Goal: Check status: Check status

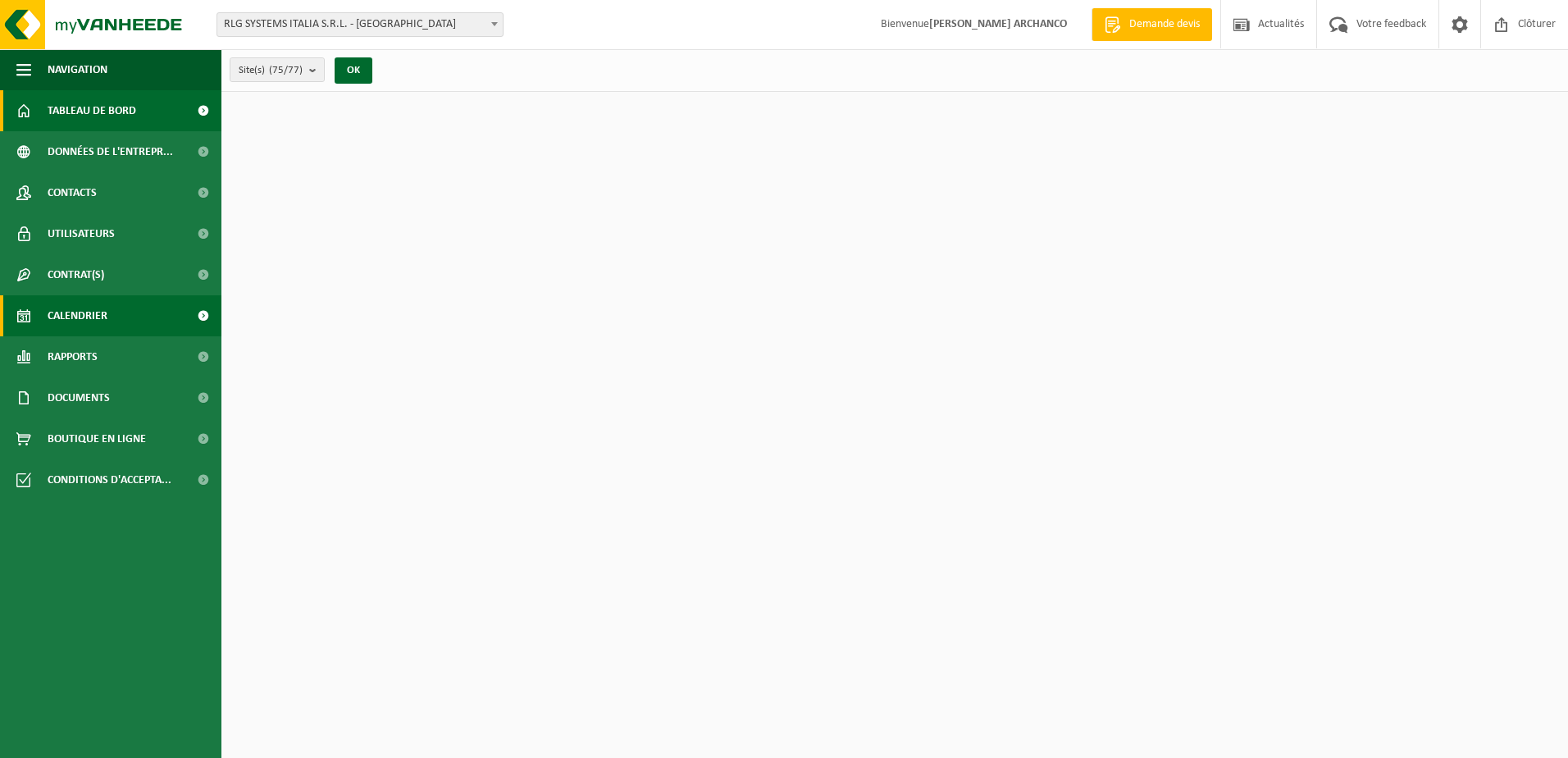
click at [87, 307] on span "Calendrier" at bounding box center [77, 316] width 60 height 41
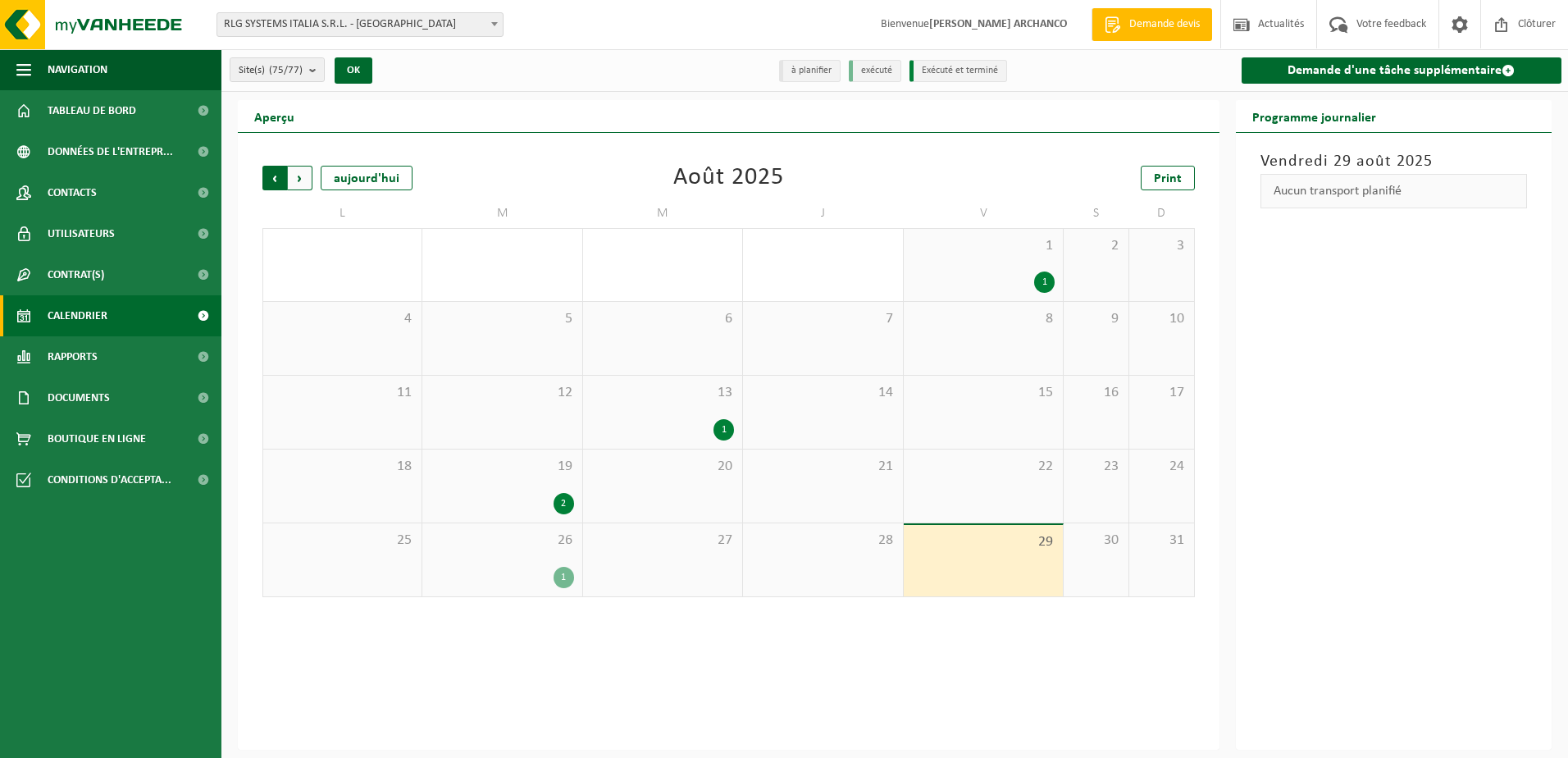
click at [299, 180] on span "Suivant" at bounding box center [300, 178] width 25 height 25
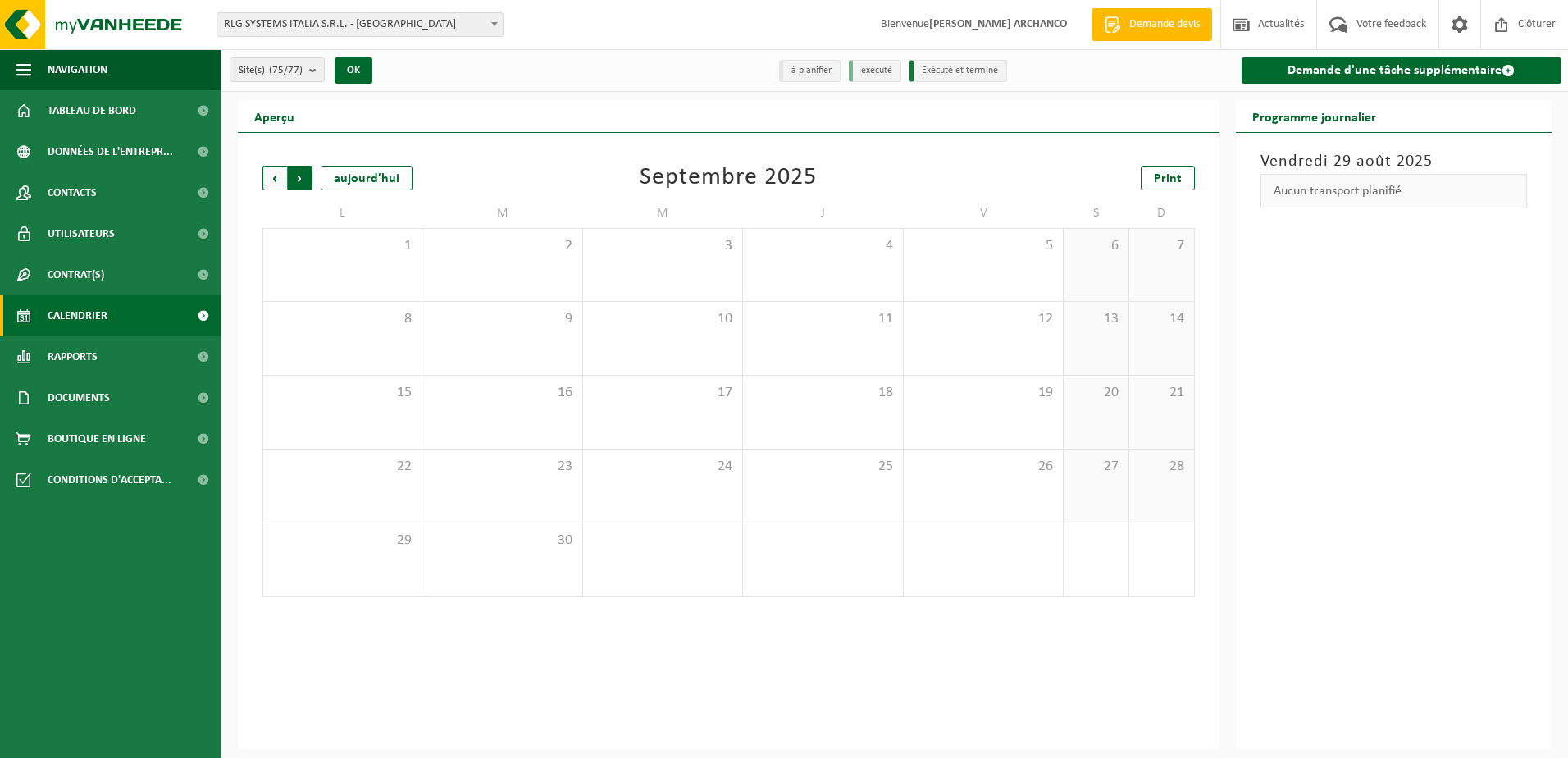
click at [277, 182] on span "Précédent" at bounding box center [274, 178] width 25 height 25
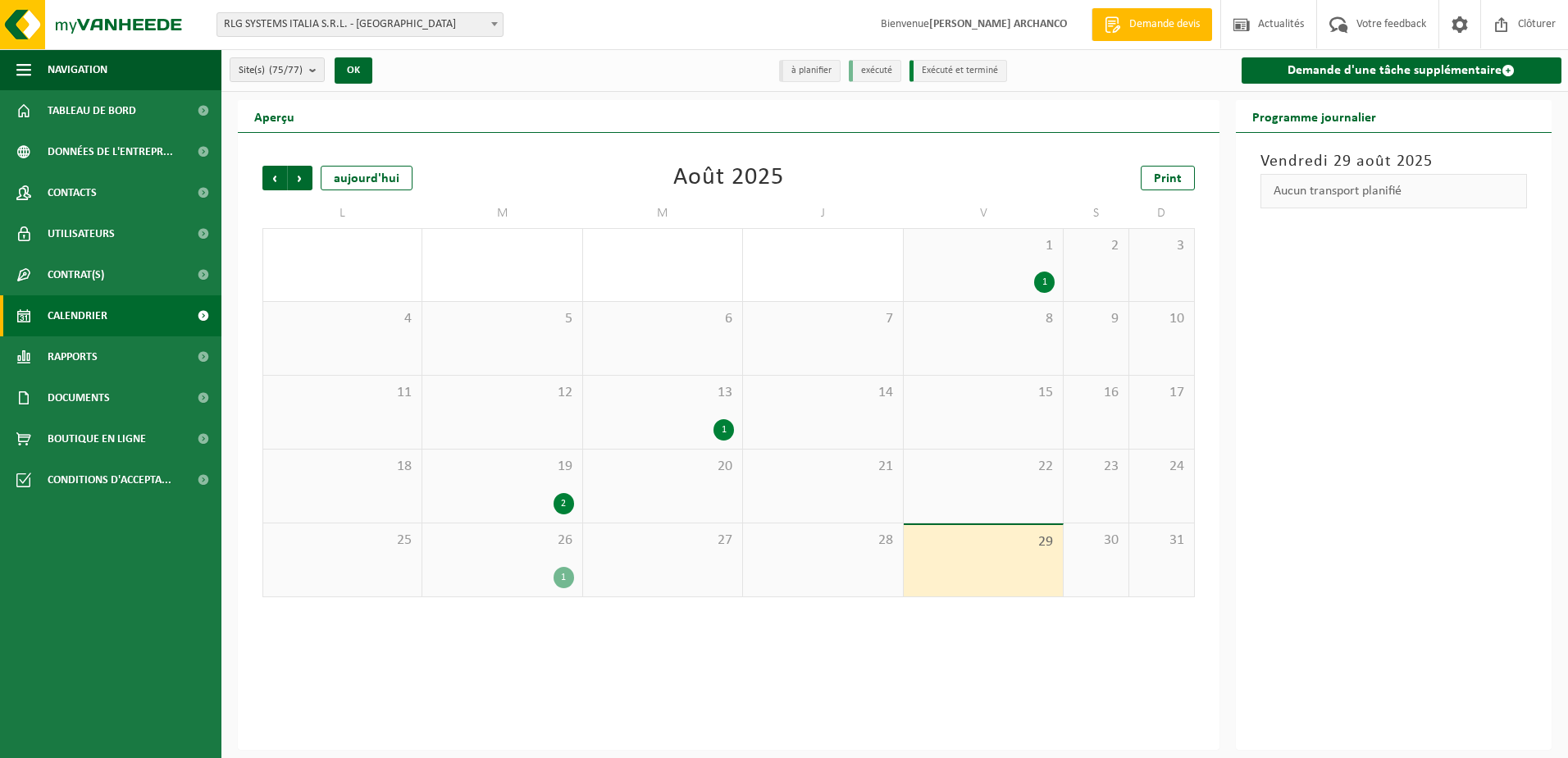
click at [504, 557] on div "26 1" at bounding box center [502, 560] width 159 height 73
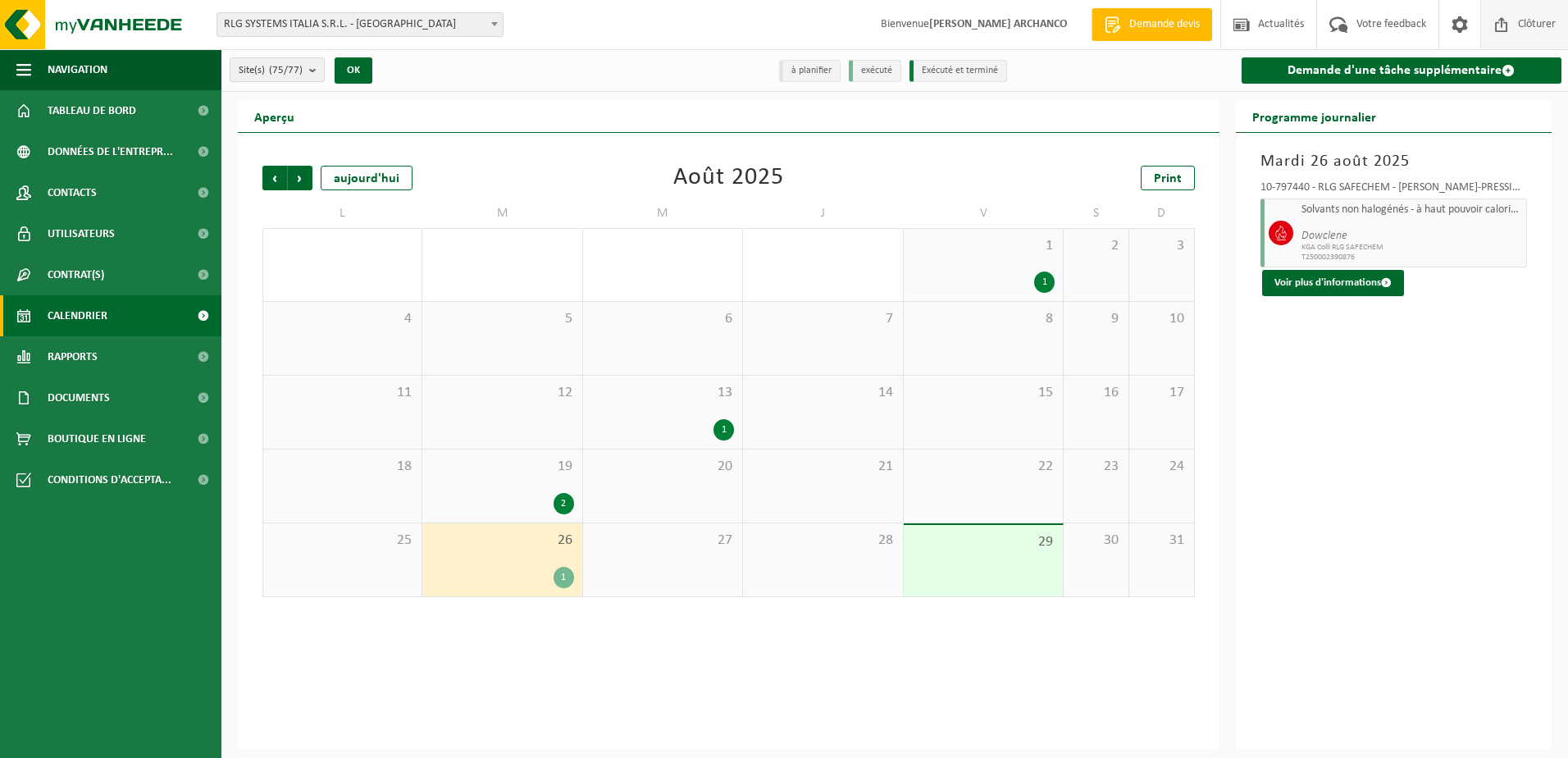
click at [1533, 18] on span "Clôturer" at bounding box center [1537, 24] width 46 height 48
